Goal: Transaction & Acquisition: Purchase product/service

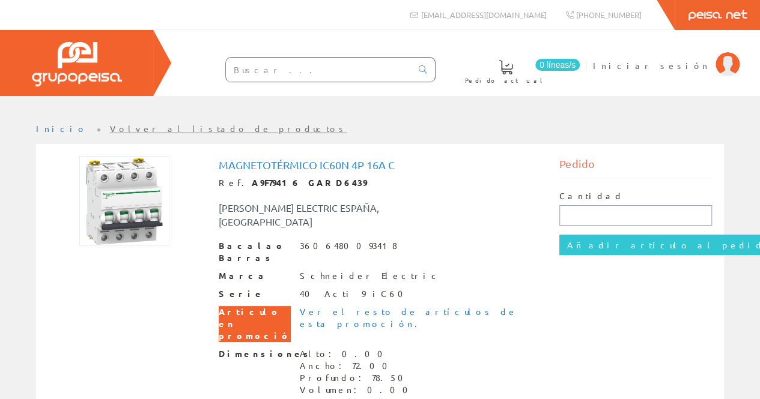
click at [584, 214] on input "text" at bounding box center [635, 215] width 153 height 20
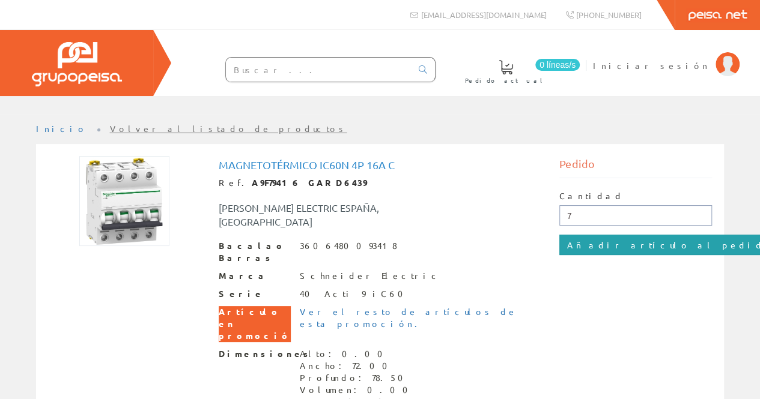
type input "7"
click at [589, 249] on input "Añadir artículo al pedido" at bounding box center [669, 245] width 221 height 20
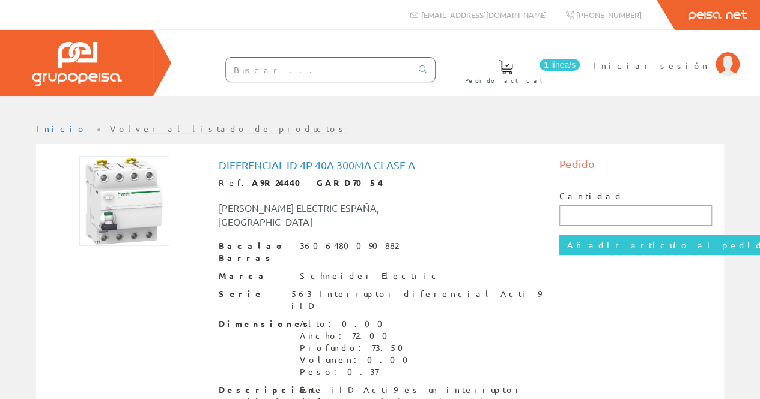
click at [581, 217] on input "text" at bounding box center [635, 215] width 153 height 20
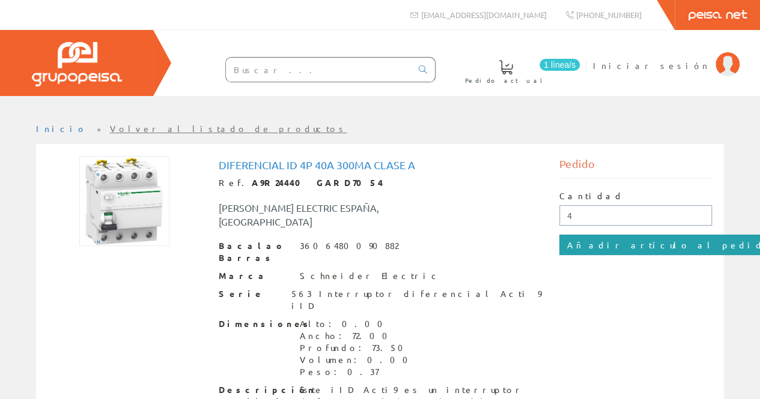
type input "4"
click at [587, 240] on input "Añadir artículo al pedido" at bounding box center [669, 245] width 221 height 20
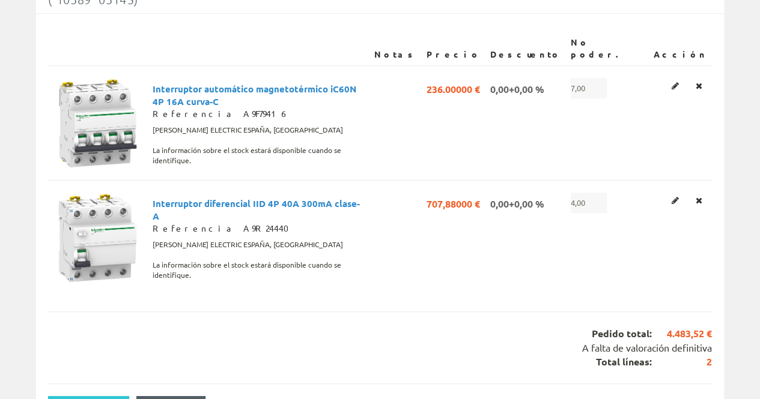
scroll to position [120, 0]
